Goal: Information Seeking & Learning: Check status

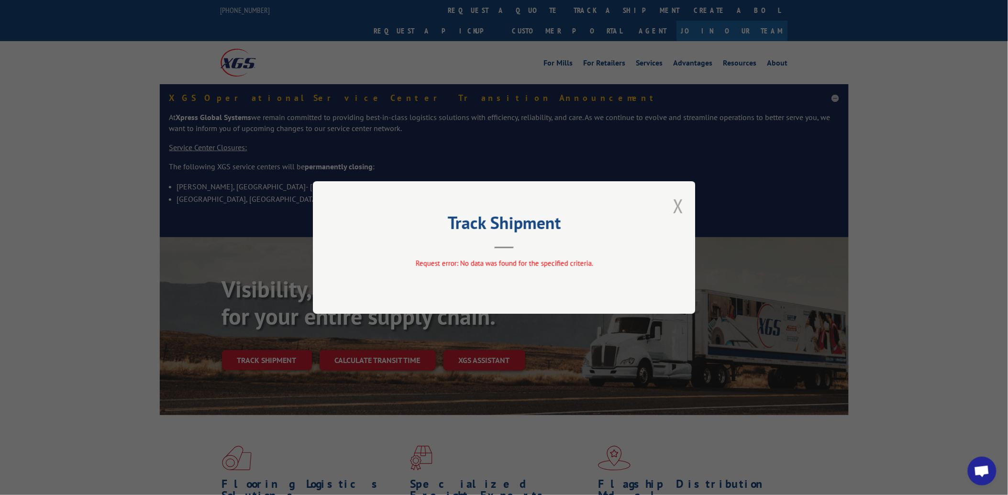
click at [681, 207] on button "Close modal" at bounding box center [678, 205] width 11 height 25
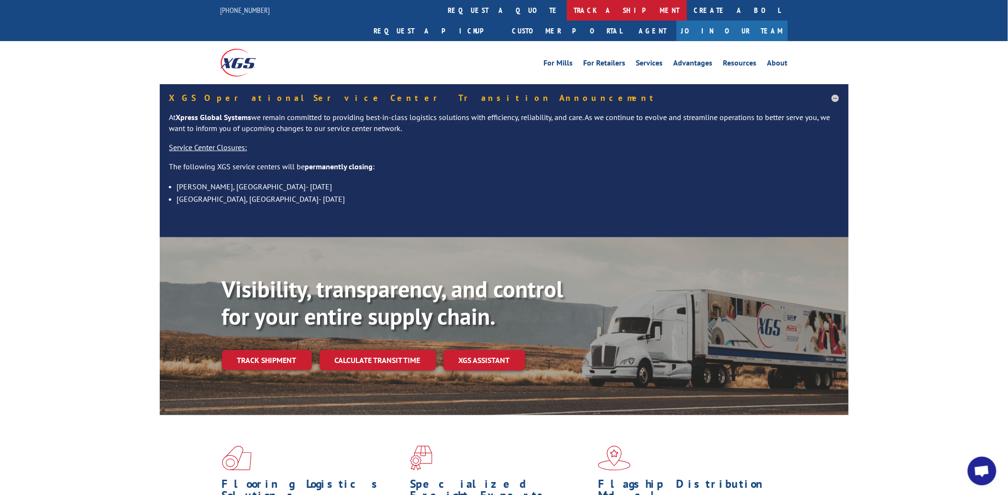
click at [567, 3] on link "track a shipment" at bounding box center [627, 10] width 120 height 21
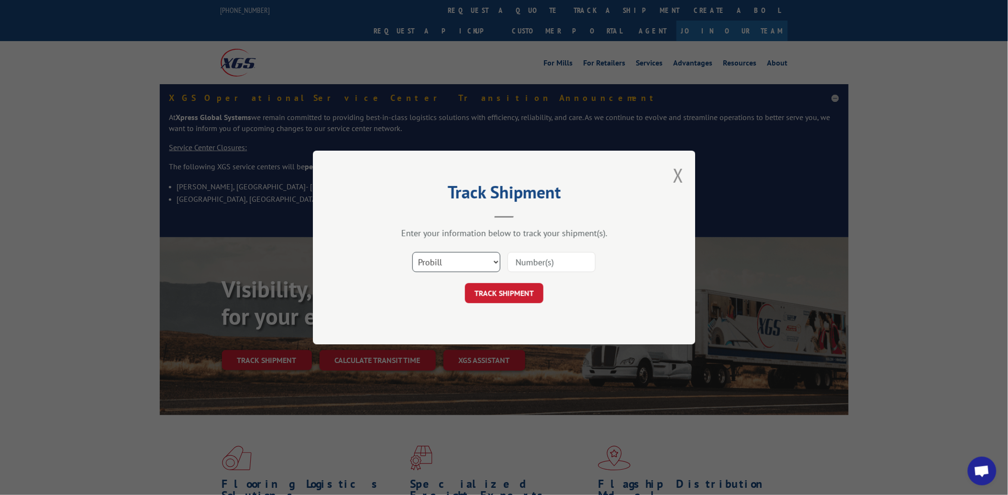
click at [447, 264] on select "Select category... Probill BOL PO" at bounding box center [456, 262] width 88 height 20
select select "po"
click at [412, 252] on select "Select category... Probill BOL PO" at bounding box center [456, 262] width 88 height 20
click at [530, 254] on input at bounding box center [552, 262] width 88 height 20
paste input "12510292"
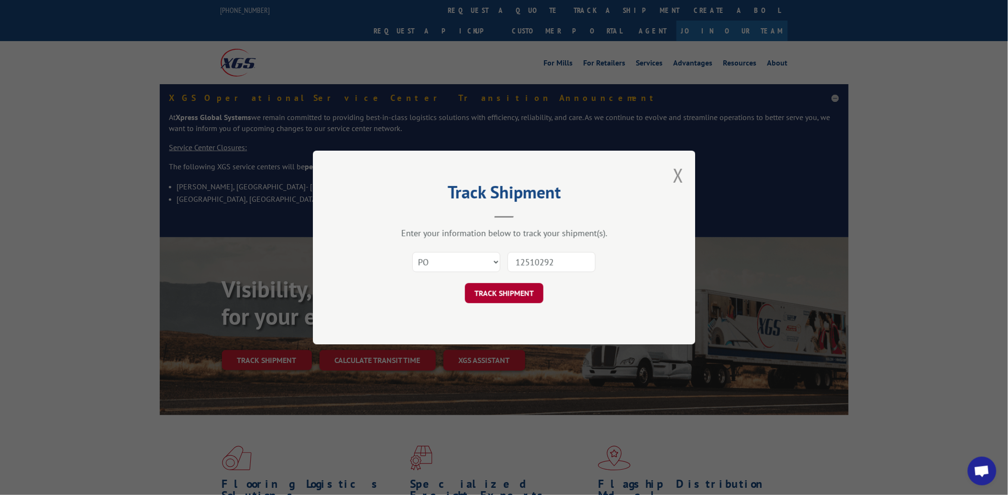
type input "12510292"
click at [518, 294] on button "TRACK SHIPMENT" at bounding box center [504, 293] width 78 height 20
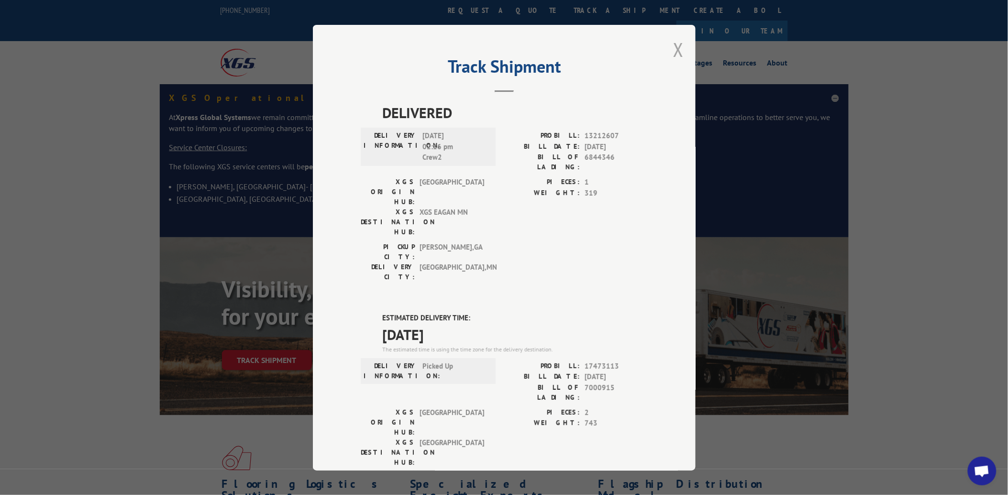
click at [673, 52] on button "Close modal" at bounding box center [678, 49] width 11 height 25
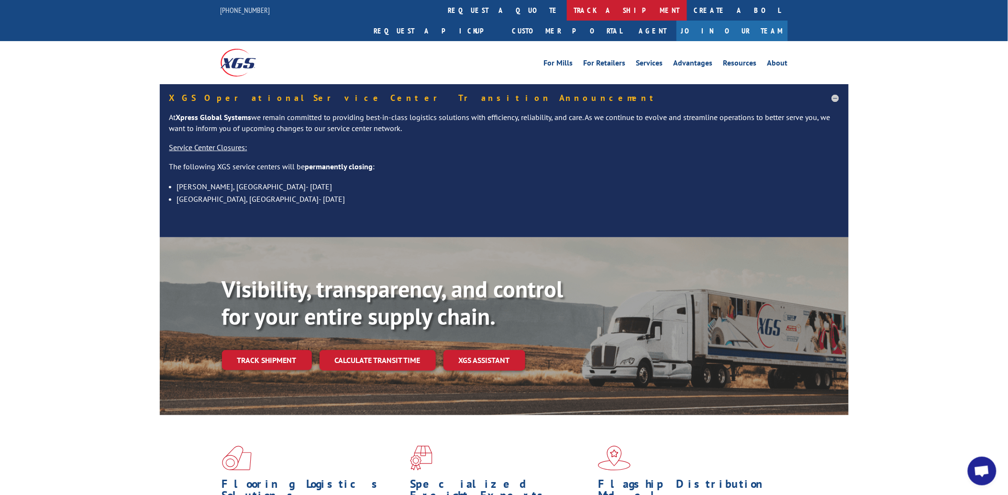
click at [567, 6] on link "track a shipment" at bounding box center [627, 10] width 120 height 21
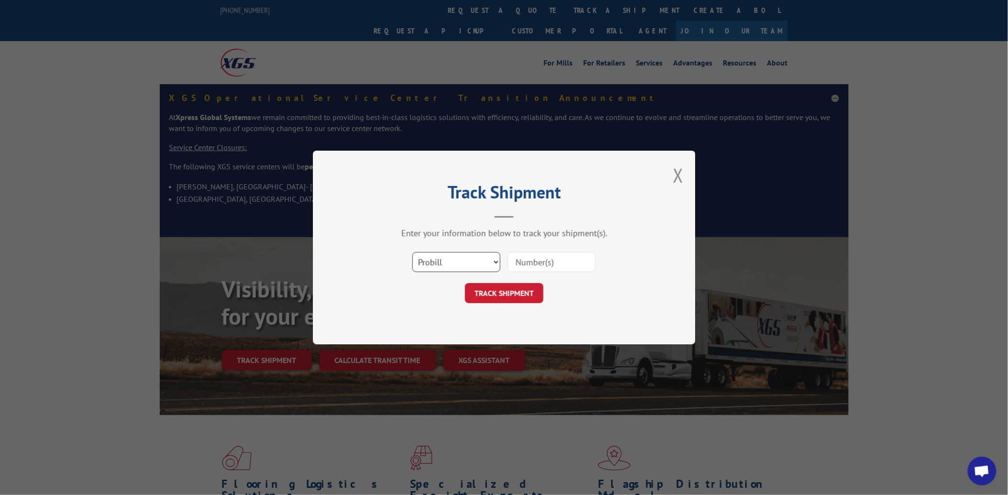
click at [485, 262] on select "Select category... Probill BOL PO" at bounding box center [456, 262] width 88 height 20
select select "po"
click at [412, 252] on select "Select category... Probill BOL PO" at bounding box center [456, 262] width 88 height 20
click at [523, 261] on input at bounding box center [552, 262] width 88 height 20
paste input "12510184"
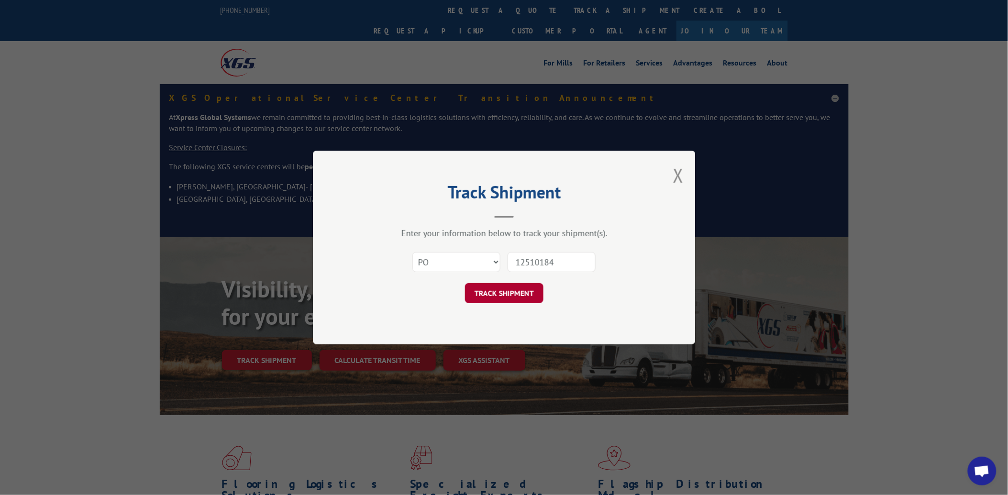
type input "12510184"
click at [520, 289] on button "TRACK SHIPMENT" at bounding box center [504, 293] width 78 height 20
